Goal: Navigation & Orientation: Find specific page/section

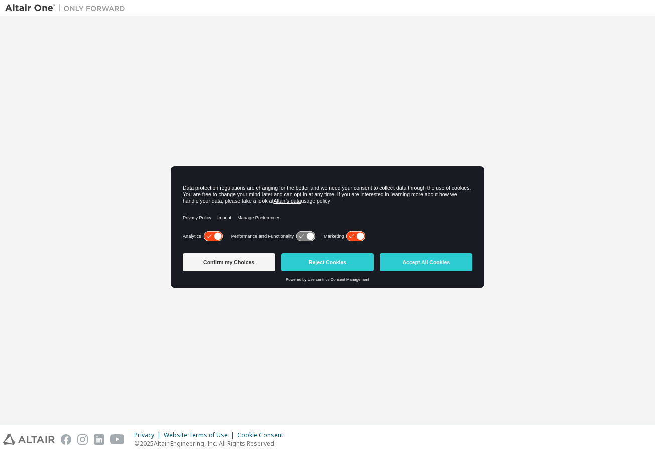
click at [414, 264] on button "Accept All Cookies" at bounding box center [426, 262] width 92 height 18
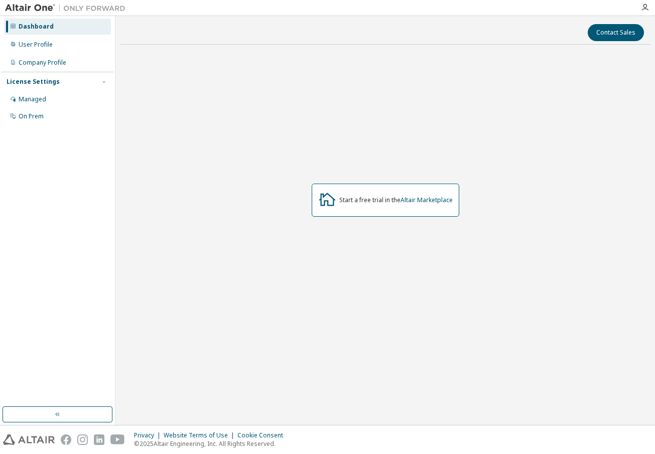
click at [71, 174] on div "Dashboard User Profile Company Profile License Settings Managed On Prem" at bounding box center [58, 212] width 112 height 388
